Goal: Check status: Check status

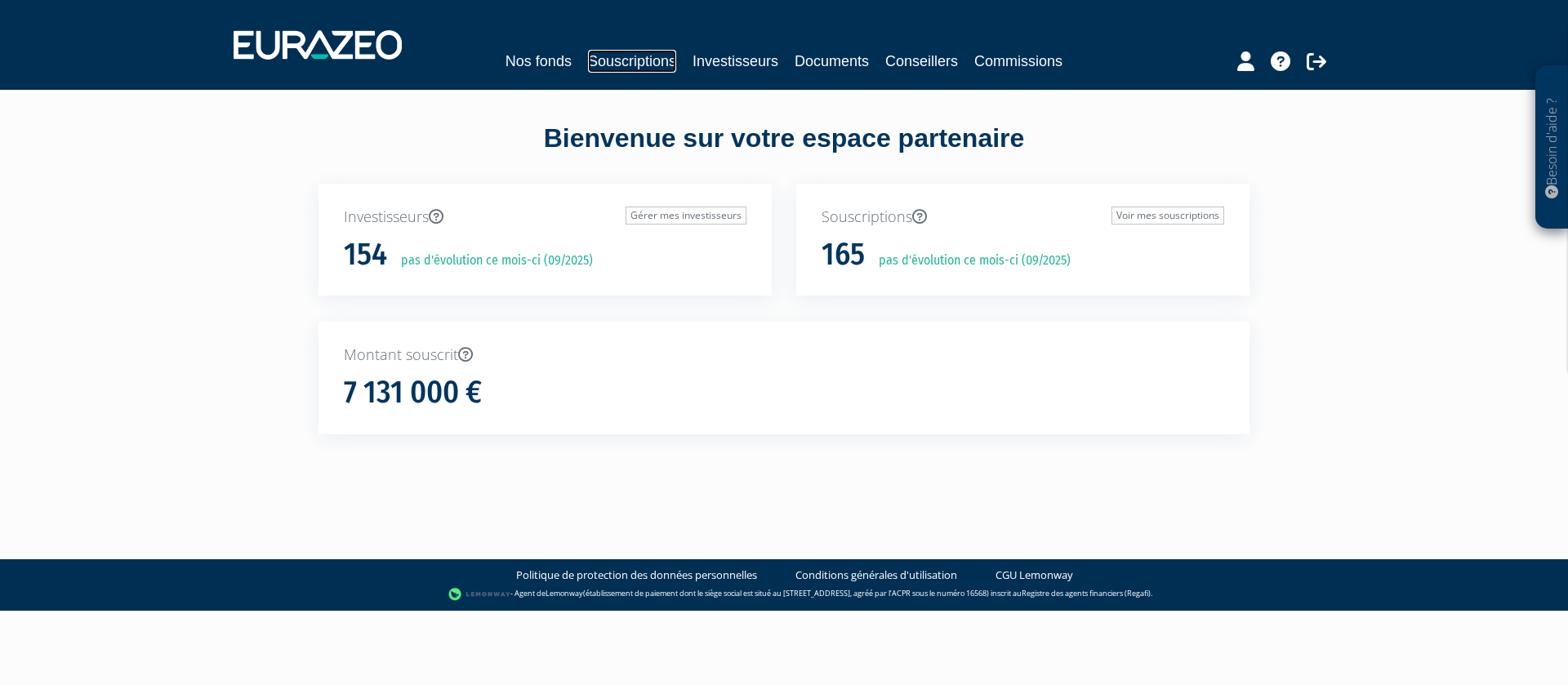
click at [632, 62] on link "Souscriptions" at bounding box center [631, 61] width 88 height 23
click at [1148, 214] on link "Voir mes souscriptions" at bounding box center [1167, 216] width 113 height 18
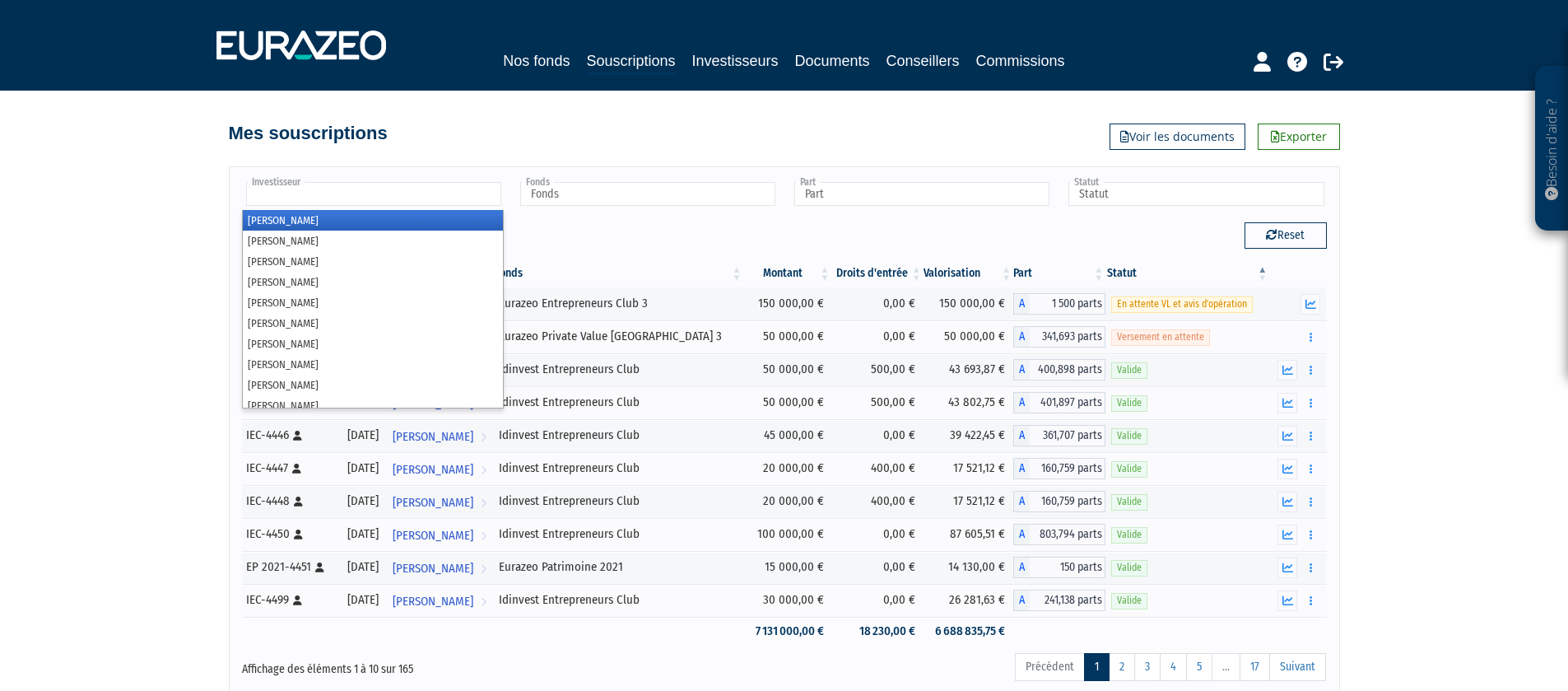
click at [312, 190] on input "text" at bounding box center [374, 194] width 255 height 24
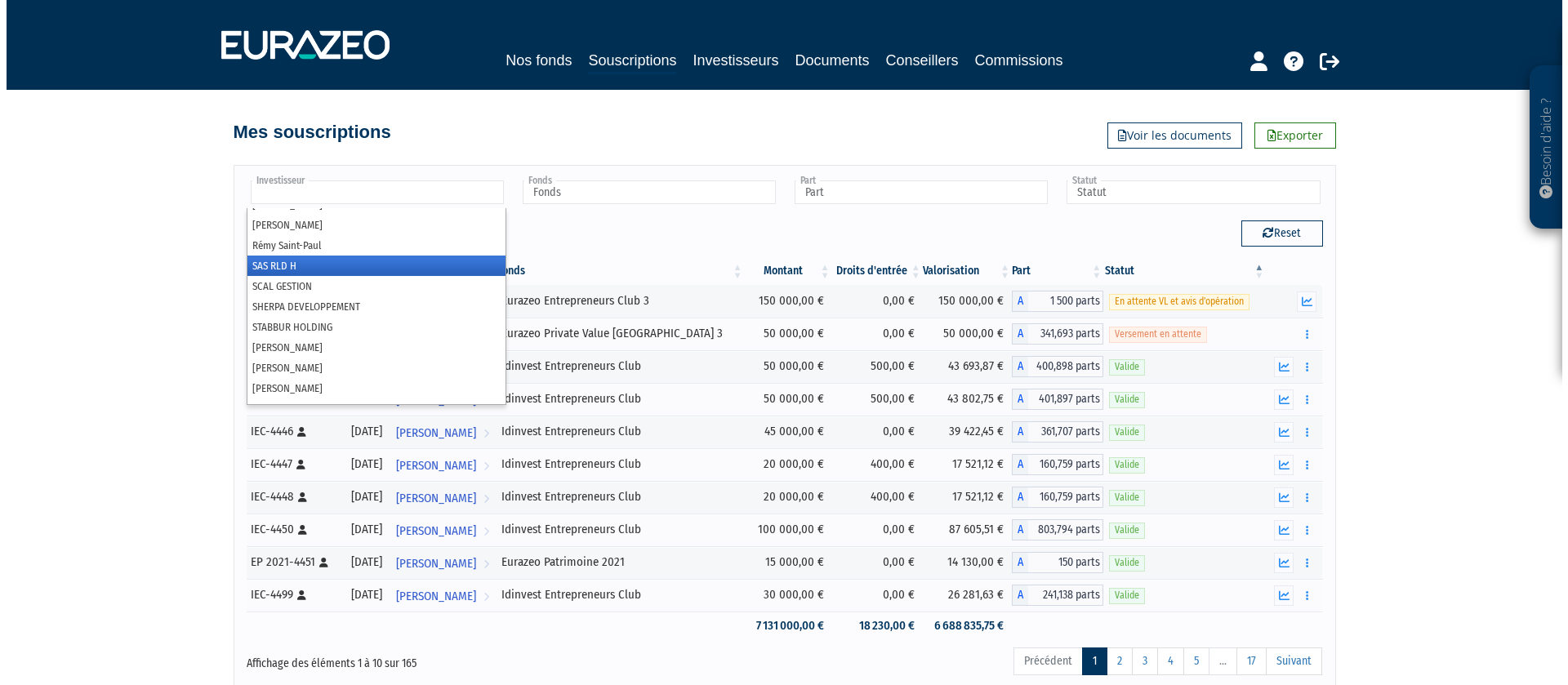
scroll to position [2804, 0]
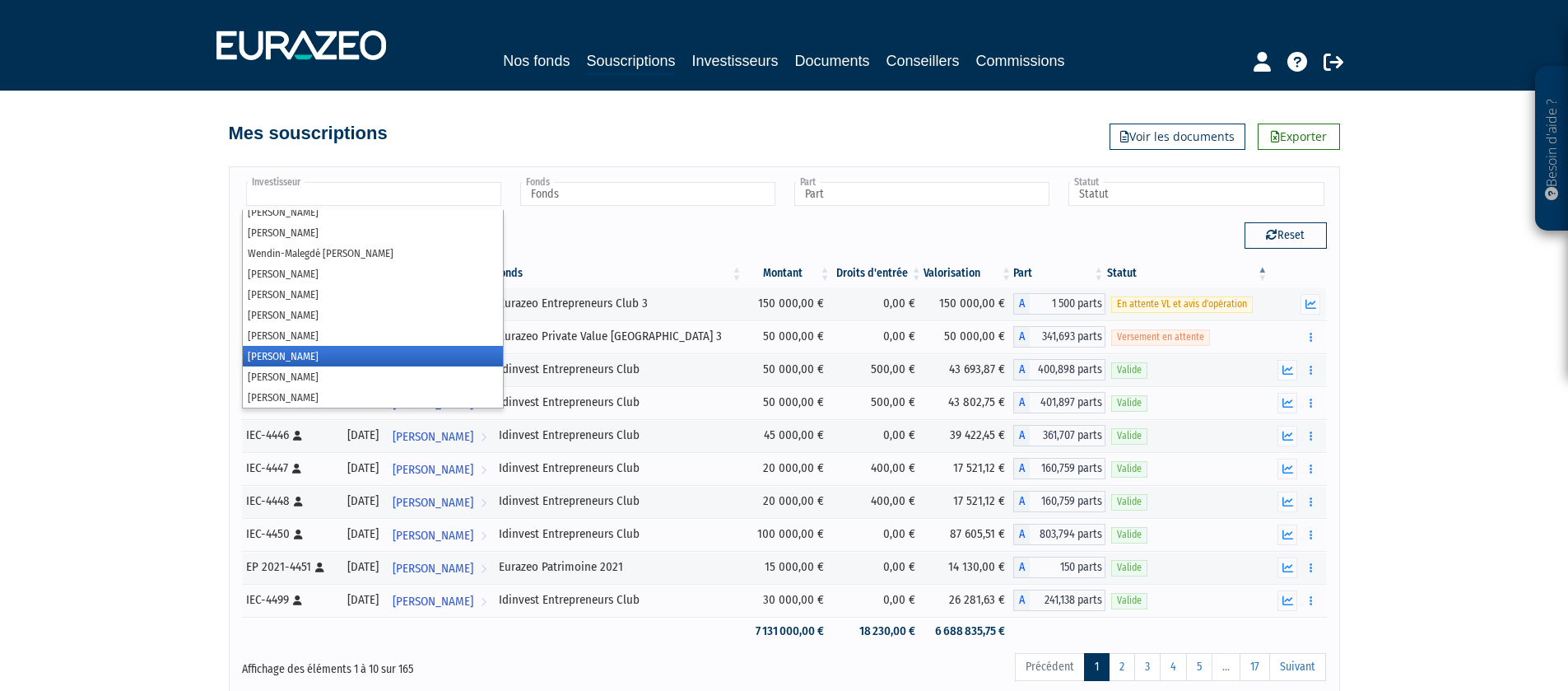
click at [346, 352] on li "Yves PITAULT" at bounding box center [373, 356] width 260 height 20
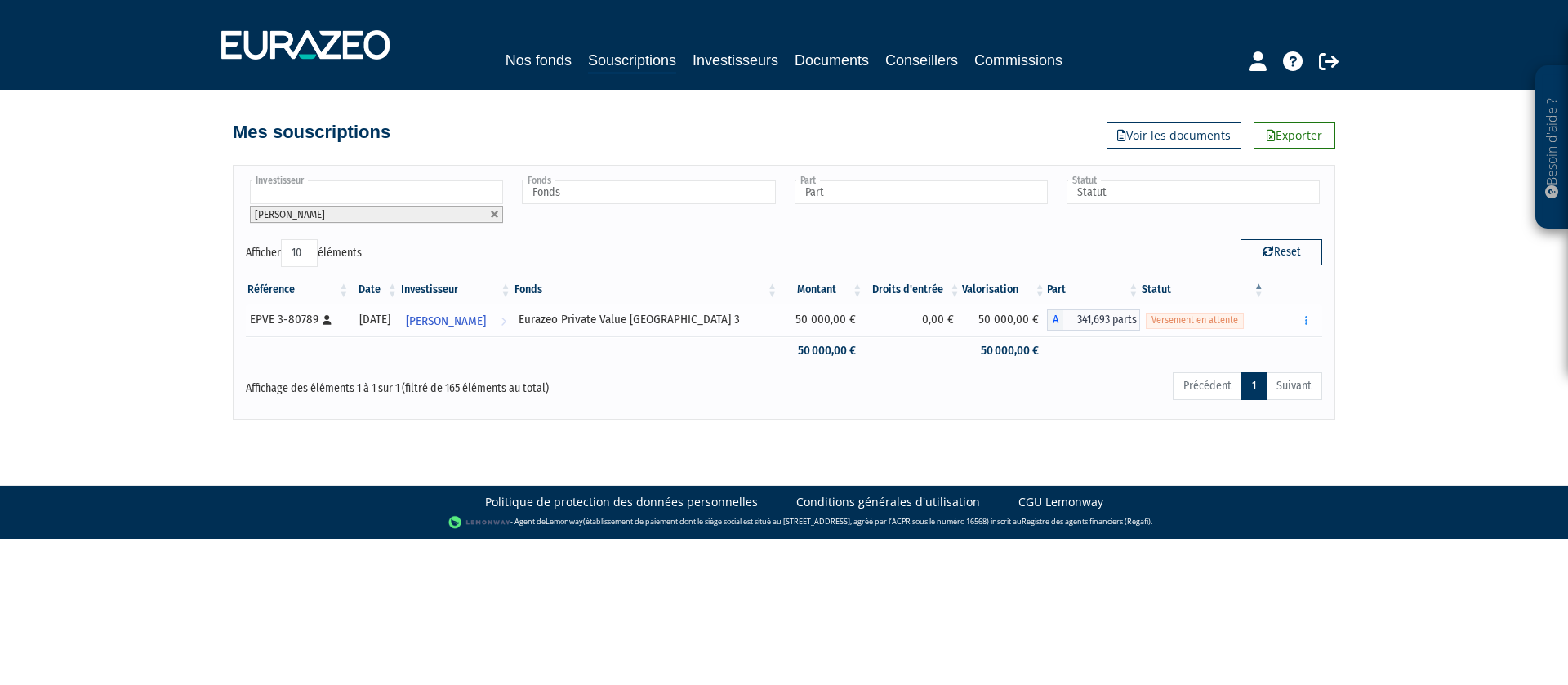
click at [1254, 325] on div "Versement en attente" at bounding box center [1202, 319] width 114 height 17
